Goal: Ask a question

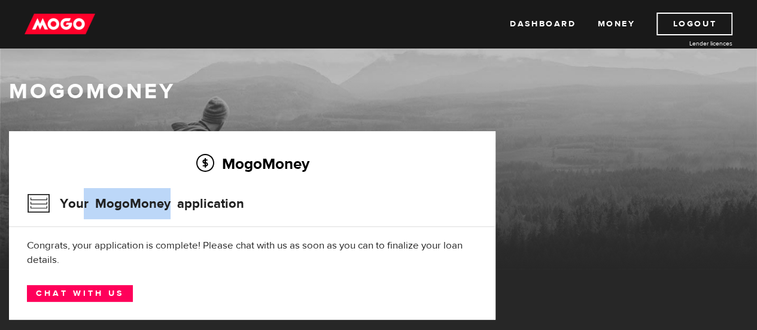
drag, startPoint x: 167, startPoint y: 197, endPoint x: 84, endPoint y: 190, distance: 82.9
click at [84, 190] on h3 "Your MogoMoney application" at bounding box center [135, 203] width 217 height 31
click at [205, 196] on h3 "Your MogoMoney application" at bounding box center [135, 203] width 217 height 31
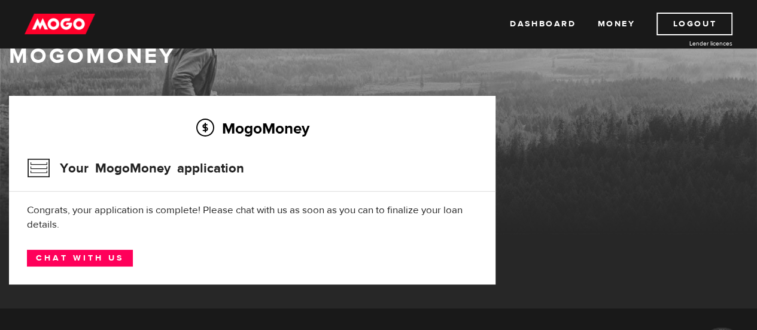
scroll to position [60, 0]
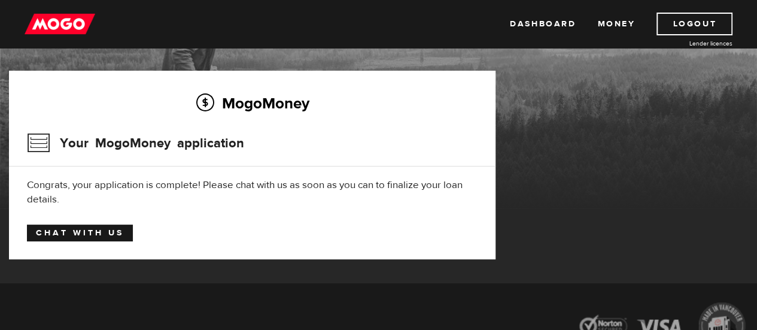
click at [110, 229] on link "Chat with us" at bounding box center [80, 233] width 106 height 17
click at [93, 234] on link "Chat with us" at bounding box center [80, 233] width 106 height 17
click at [65, 247] on div "MogoMoney Your MogoMoney application Congrats, your application is complete! Pl…" at bounding box center [252, 165] width 487 height 189
click at [75, 234] on link "Chat with us" at bounding box center [80, 233] width 106 height 17
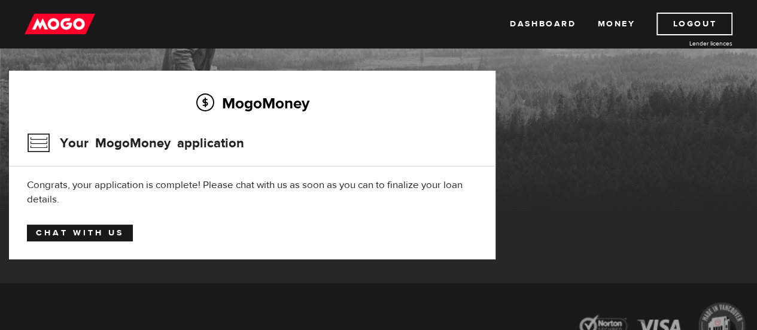
click at [75, 234] on link "Chat with us" at bounding box center [80, 233] width 106 height 17
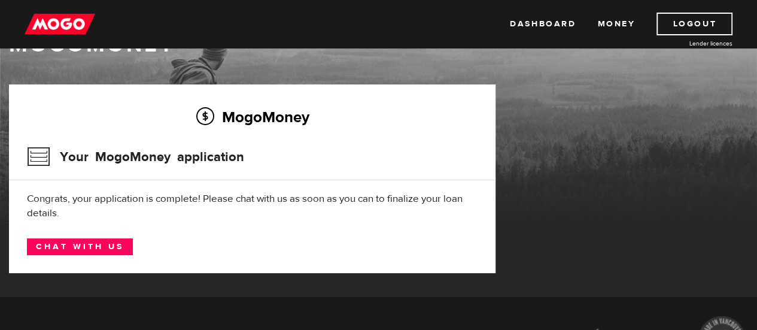
scroll to position [0, 0]
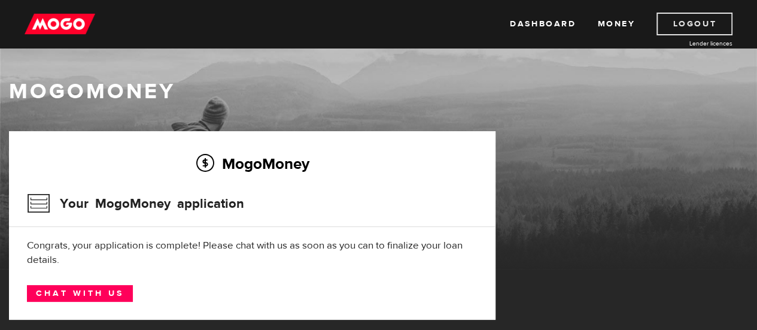
click at [679, 25] on link "Logout" at bounding box center [695, 24] width 76 height 23
